Goal: Use online tool/utility: Utilize a website feature to perform a specific function

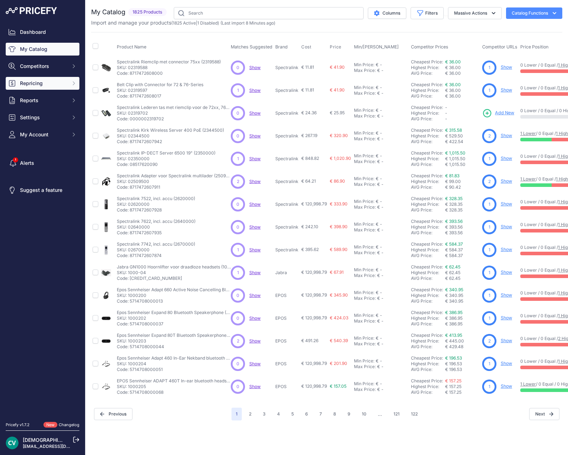
click at [53, 85] on span "Repricing" at bounding box center [43, 83] width 47 height 7
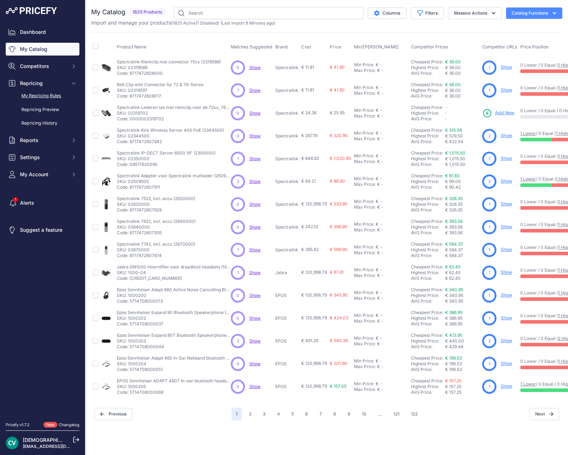
click at [61, 95] on link "My Repricing Rules" at bounding box center [43, 96] width 74 height 12
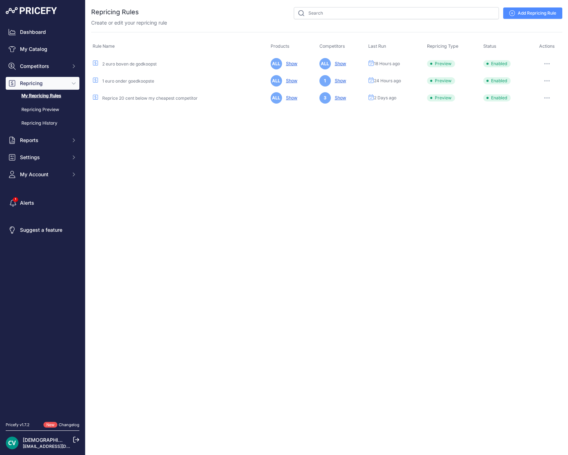
click at [550, 98] on icon "button" at bounding box center [549, 98] width 1 height 1
click at [0, 0] on button "Run Preview" at bounding box center [0, 0] width 0 height 0
